Goal: Information Seeking & Learning: Learn about a topic

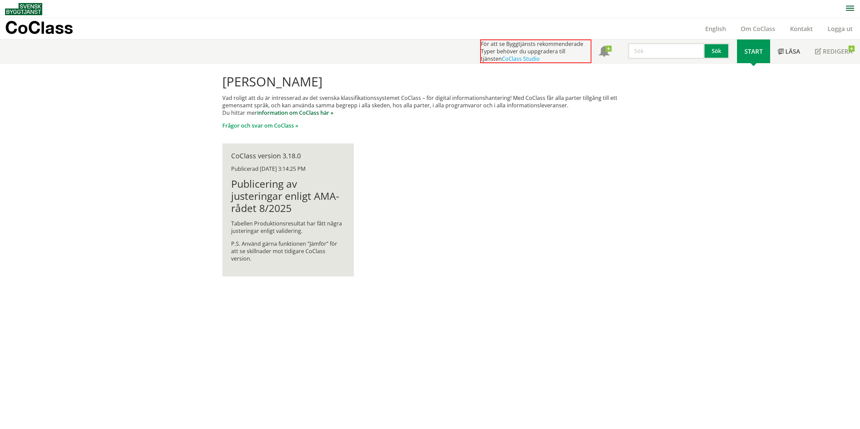
click at [319, 112] on link "information om CoClass här »" at bounding box center [295, 112] width 76 height 7
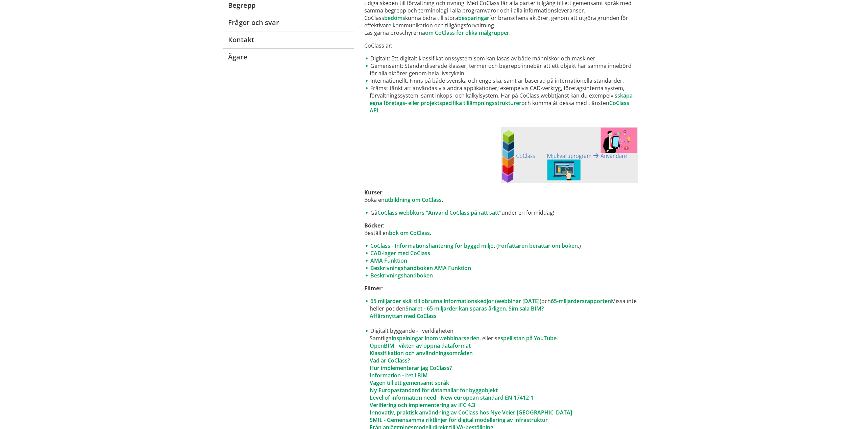
scroll to position [169, 0]
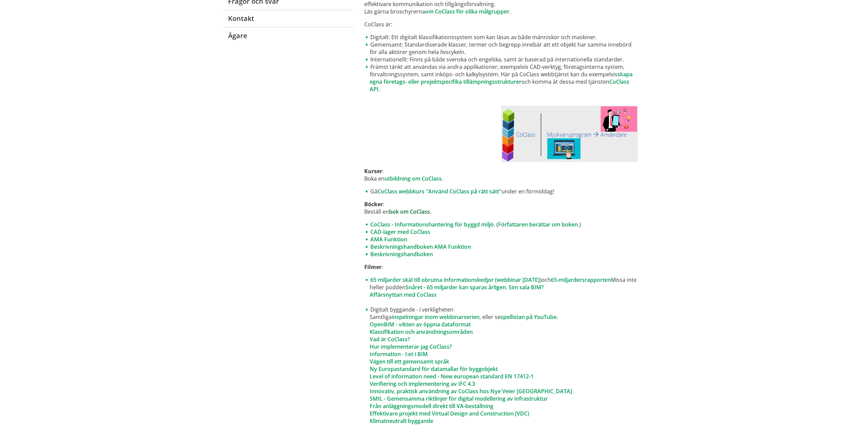
click at [401, 213] on link "bok om CoClass" at bounding box center [409, 211] width 41 height 7
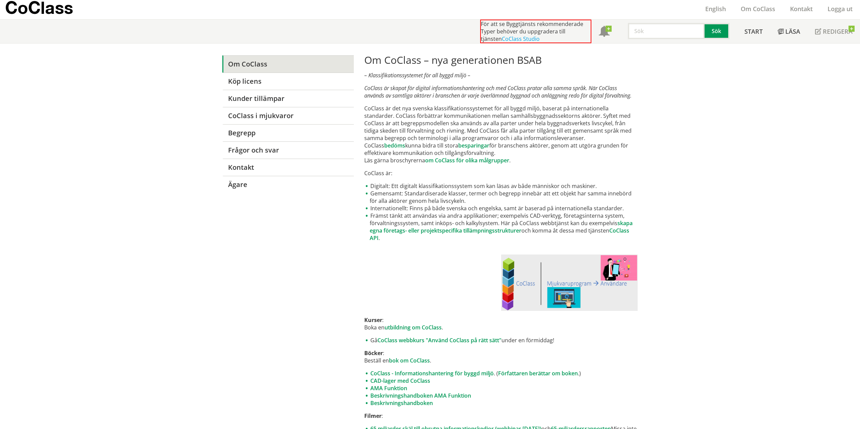
scroll to position [0, 0]
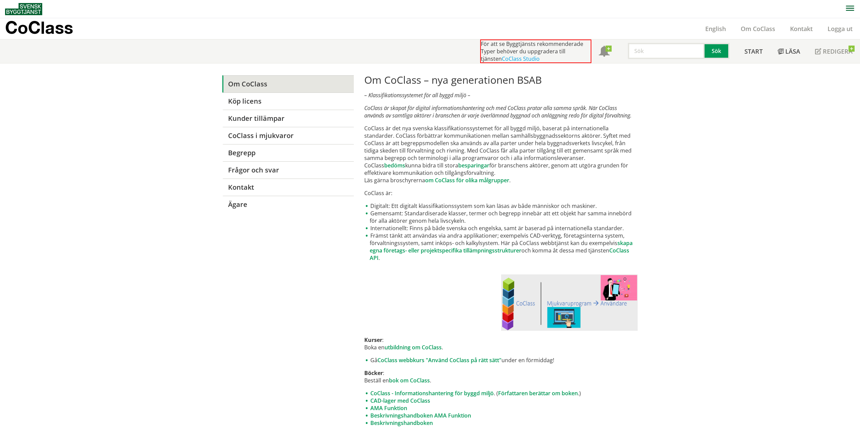
drag, startPoint x: 362, startPoint y: 195, endPoint x: 380, endPoint y: 194, distance: 18.9
click at [379, 194] on p "CoClass är:" at bounding box center [500, 193] width 273 height 7
drag, startPoint x: 513, startPoint y: 76, endPoint x: 530, endPoint y: 78, distance: 17.7
click at [530, 78] on h1 "Om CoClass – nya generationen BSAB" at bounding box center [500, 80] width 273 height 12
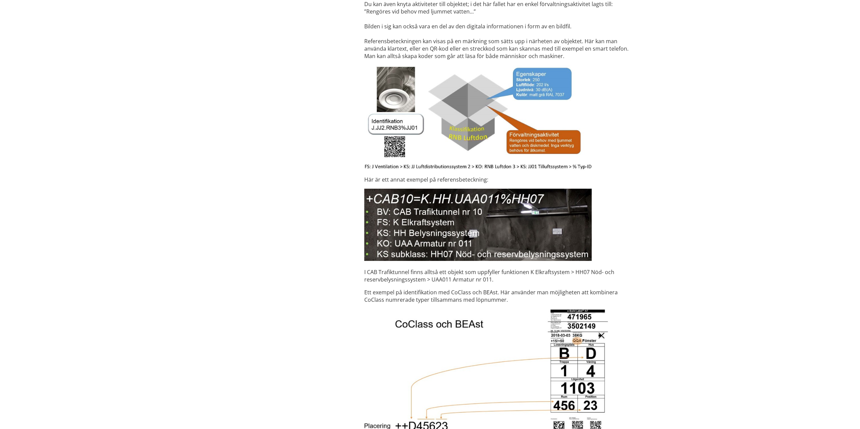
scroll to position [2128, 0]
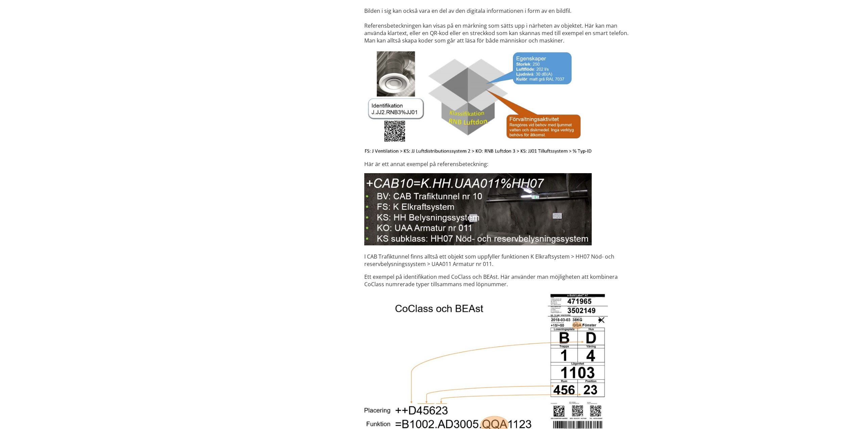
drag, startPoint x: 434, startPoint y: 157, endPoint x: 479, endPoint y: 158, distance: 44.6
click at [479, 160] on p "Här är ett annat exempel på referensbeteckning:" at bounding box center [500, 163] width 273 height 7
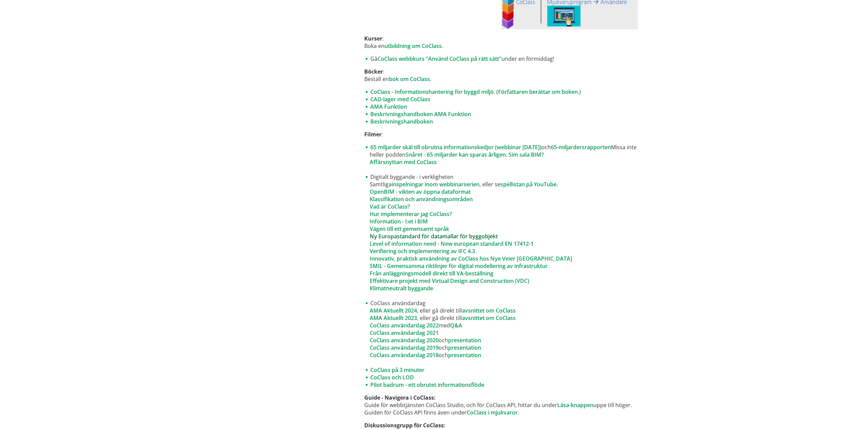
scroll to position [304, 0]
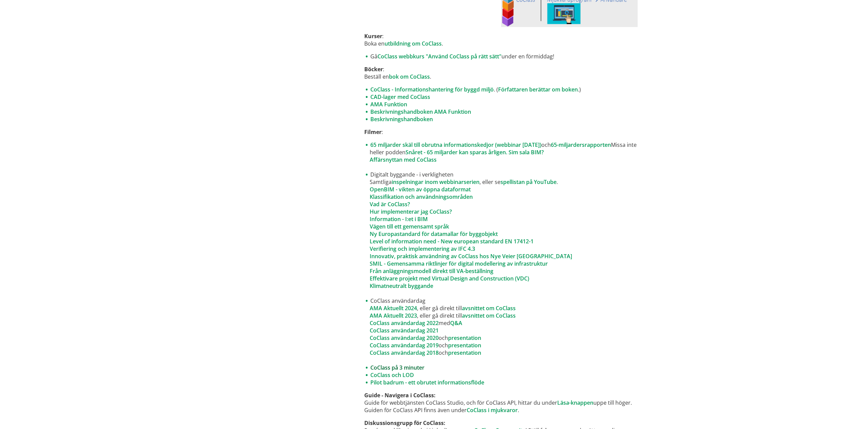
click at [410, 367] on link "CoClass på 3 minuter" at bounding box center [397, 367] width 54 height 7
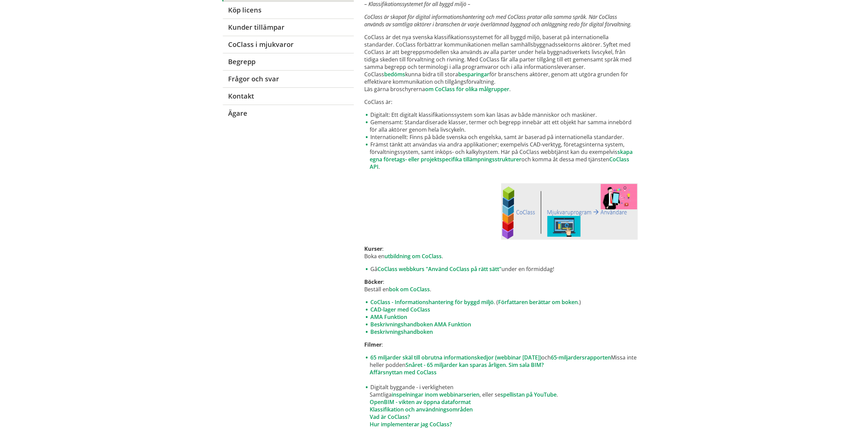
scroll to position [0, 0]
